Goal: Task Accomplishment & Management: Complete application form

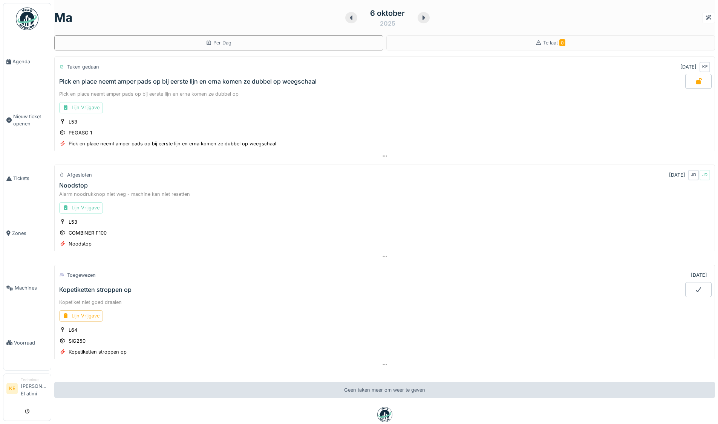
scroll to position [46, 0]
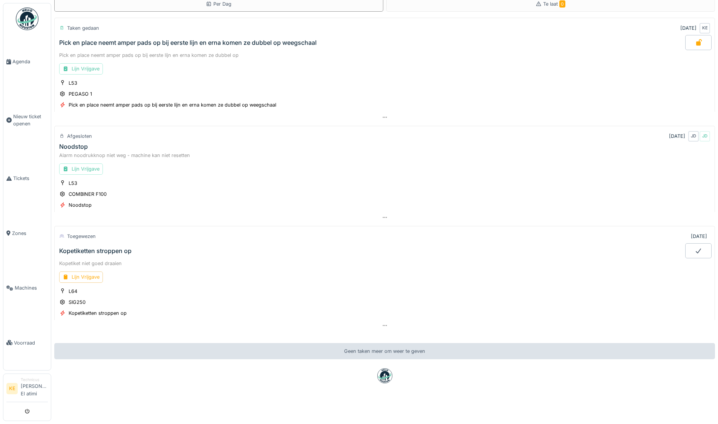
click at [20, 12] on img at bounding box center [27, 19] width 23 height 23
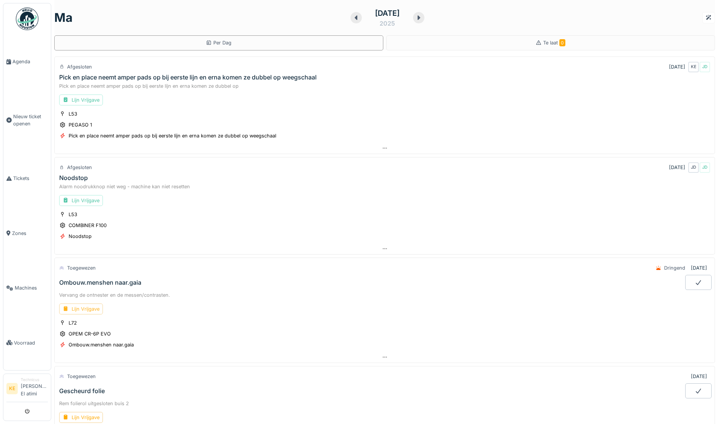
click at [81, 309] on div "Lijn Vrijgave" at bounding box center [81, 309] width 44 height 11
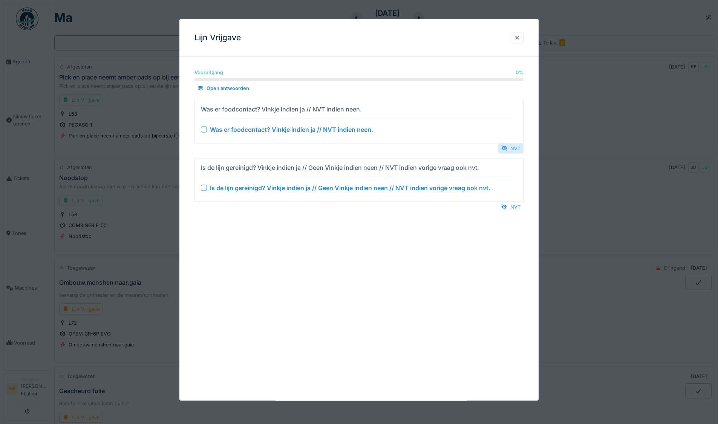
click at [520, 147] on div "NVT" at bounding box center [510, 148] width 25 height 10
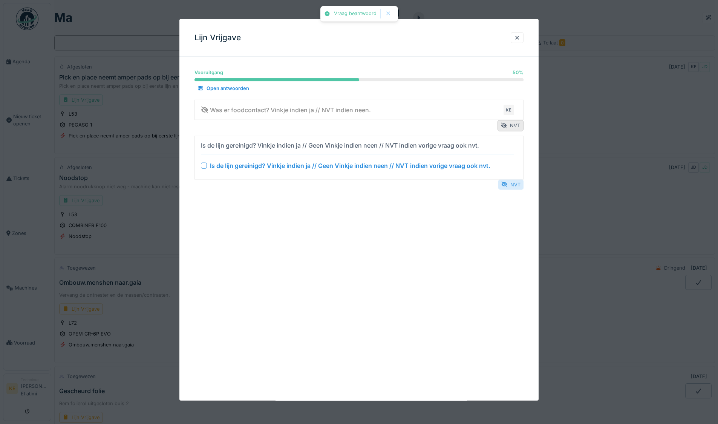
click at [513, 183] on div "NVT" at bounding box center [510, 184] width 25 height 10
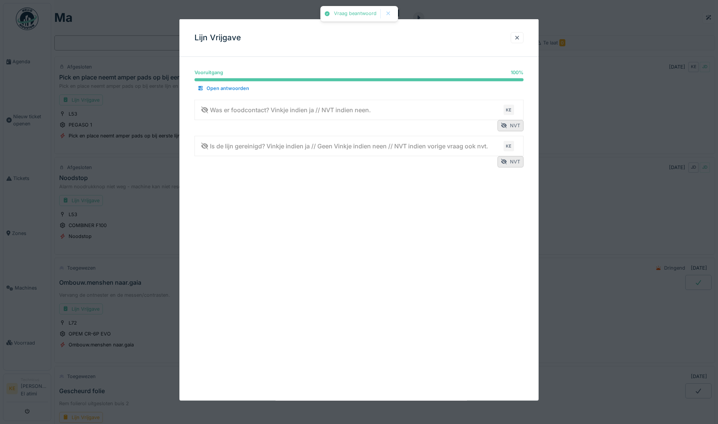
drag, startPoint x: 519, startPoint y: 36, endPoint x: 513, endPoint y: 41, distance: 7.7
click at [520, 37] on div at bounding box center [517, 37] width 6 height 7
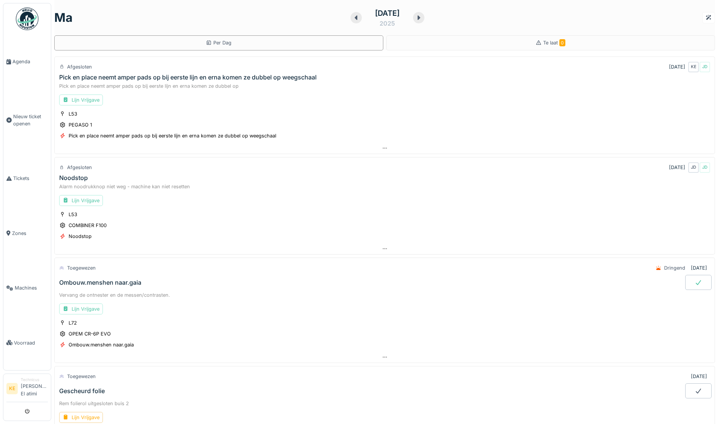
click at [694, 284] on icon at bounding box center [698, 283] width 8 height 6
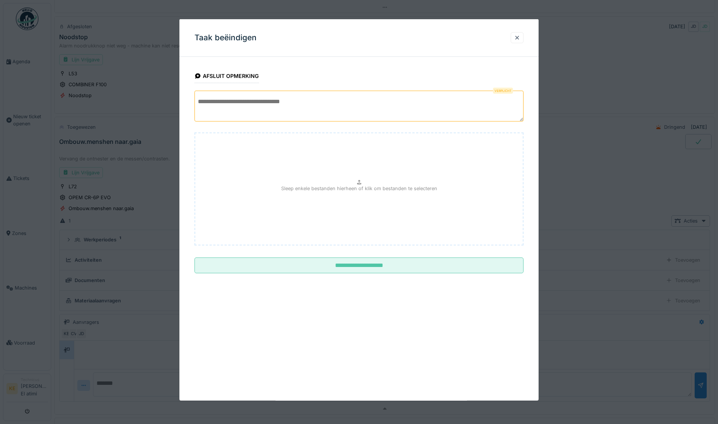
scroll to position [228, 0]
click at [295, 95] on textarea at bounding box center [358, 106] width 329 height 31
click at [254, 102] on textarea "**********" at bounding box center [358, 106] width 329 height 31
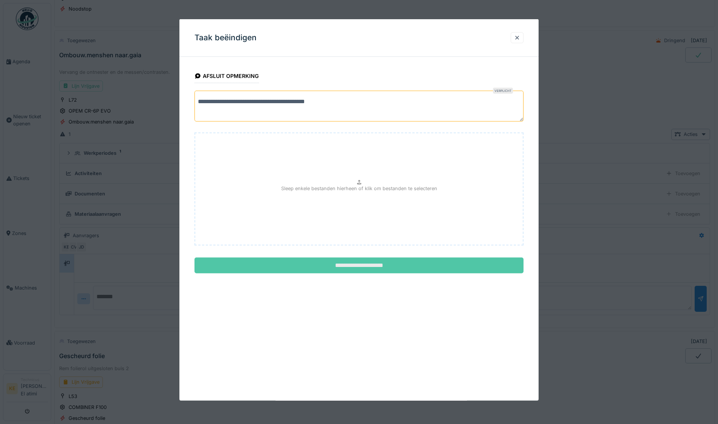
type textarea "**********"
click at [373, 271] on input "**********" at bounding box center [358, 266] width 329 height 16
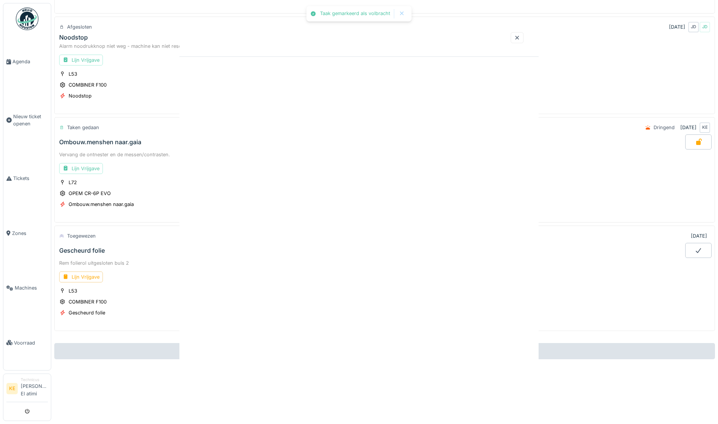
scroll to position [146, 0]
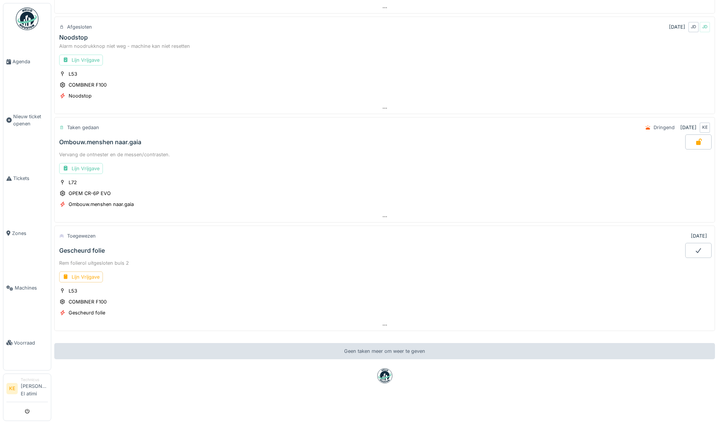
click at [685, 244] on div at bounding box center [698, 250] width 26 height 15
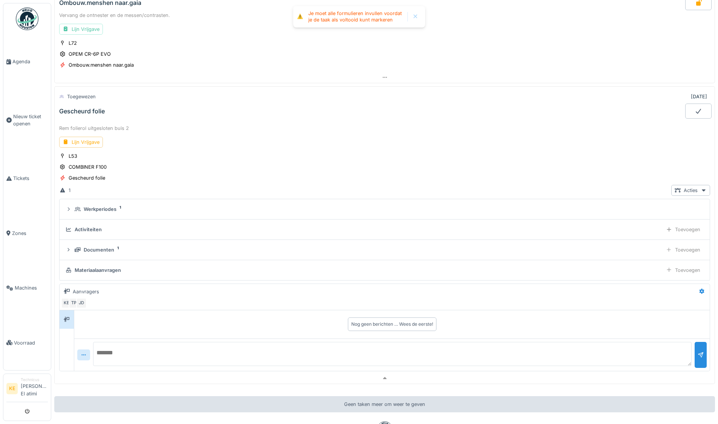
scroll to position [334, 0]
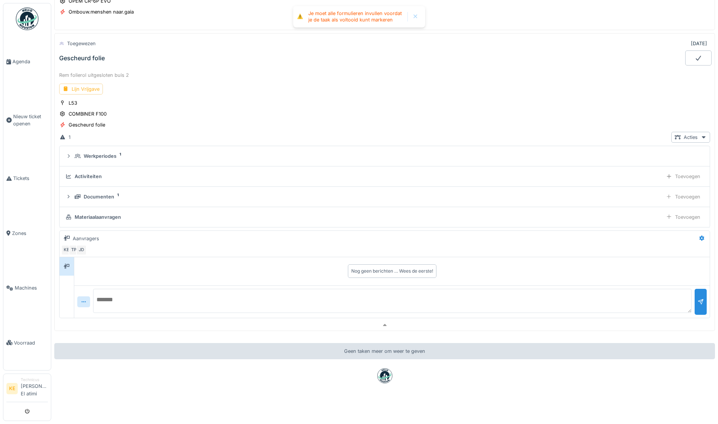
click at [82, 87] on div "Lijn Vrijgave" at bounding box center [81, 89] width 44 height 11
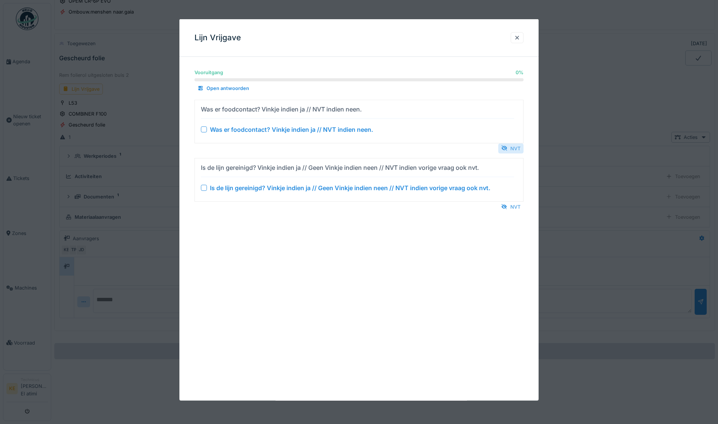
click at [517, 146] on div "NVT" at bounding box center [510, 148] width 25 height 10
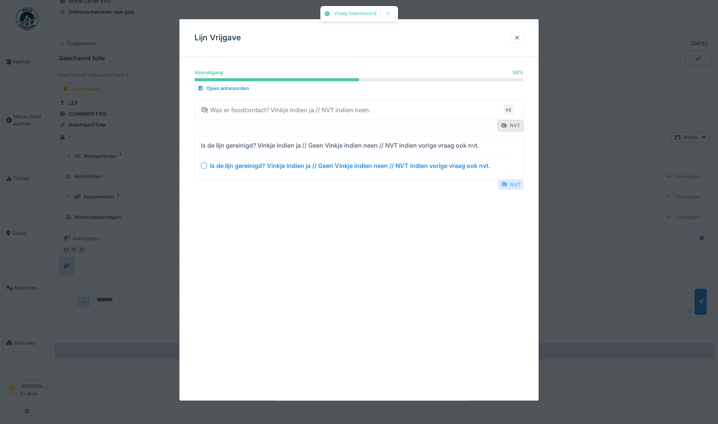
click at [507, 184] on div at bounding box center [504, 184] width 6 height 7
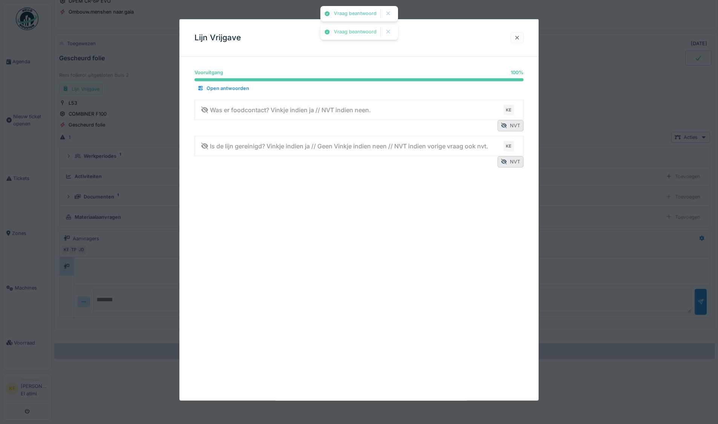
click at [519, 36] on div at bounding box center [517, 37] width 6 height 7
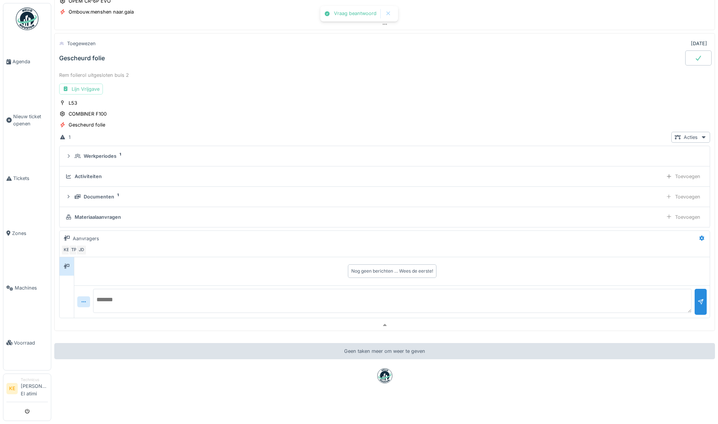
click at [695, 50] on div at bounding box center [698, 57] width 26 height 15
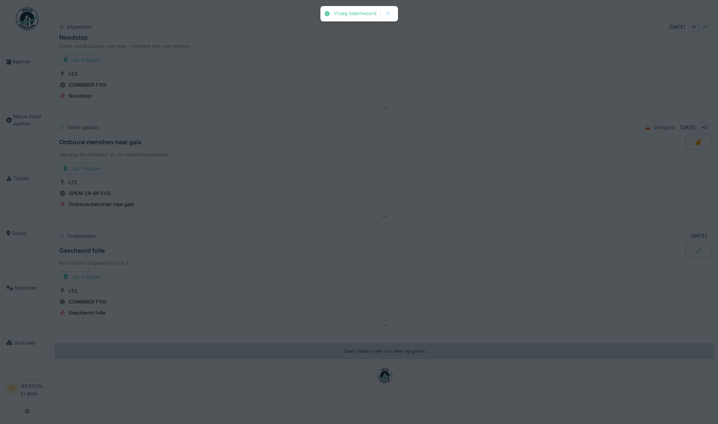
scroll to position [146, 0]
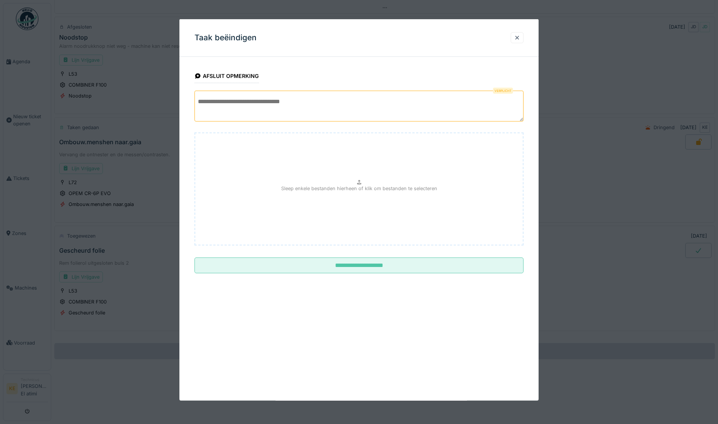
click at [263, 102] on textarea at bounding box center [358, 106] width 329 height 31
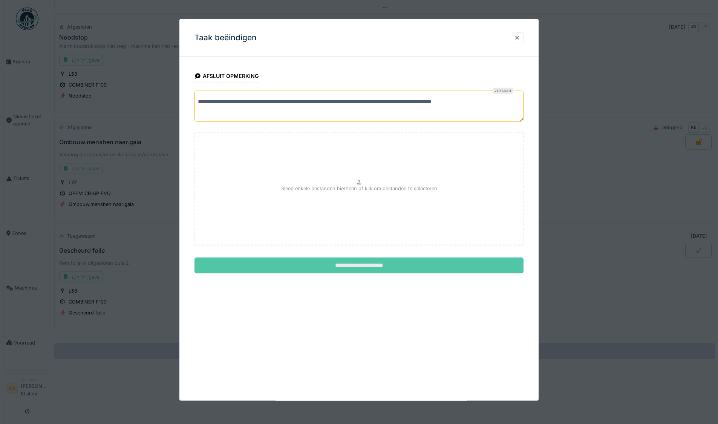
type textarea "**********"
click at [347, 269] on input "**********" at bounding box center [358, 266] width 329 height 16
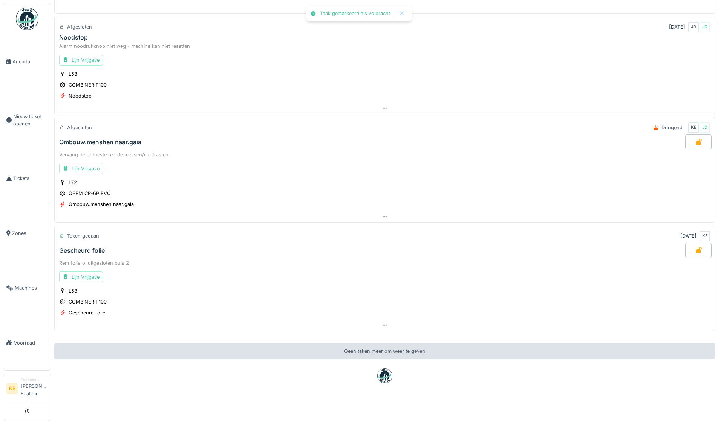
click at [26, 15] on img at bounding box center [27, 19] width 23 height 23
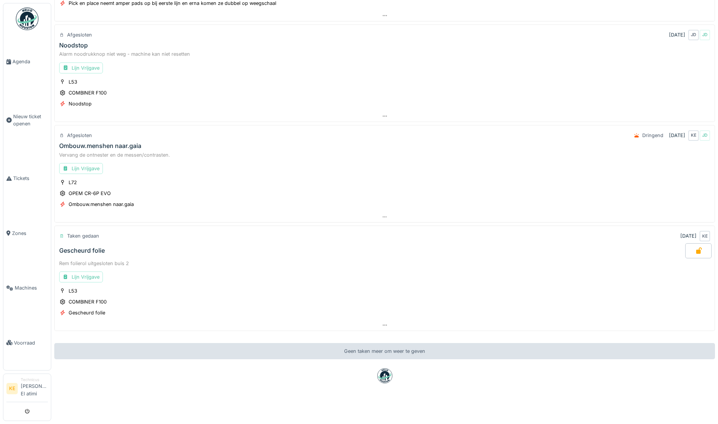
scroll to position [138, 0]
